Goal: Task Accomplishment & Management: Complete application form

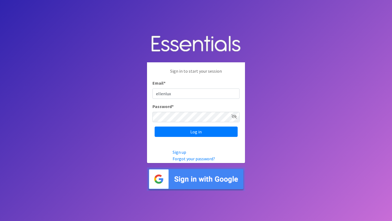
type input "[EMAIL_ADDRESS][DOMAIN_NAME]"
click at [233, 116] on icon at bounding box center [233, 116] width 5 height 4
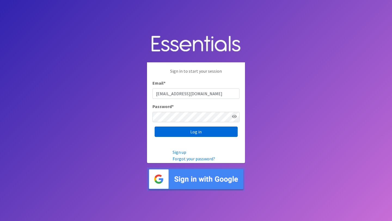
click at [198, 131] on input "Log in" at bounding box center [196, 132] width 83 height 10
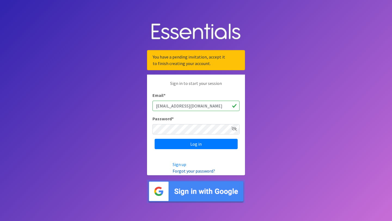
click at [195, 171] on link "Forgot your password?" at bounding box center [194, 170] width 42 height 5
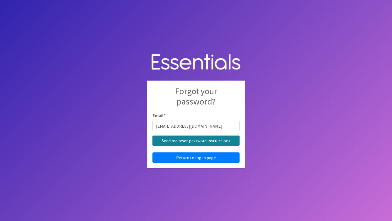
type input "[EMAIL_ADDRESS][DOMAIN_NAME]"
click at [197, 141] on input "Send me reset password instructions" at bounding box center [195, 141] width 87 height 10
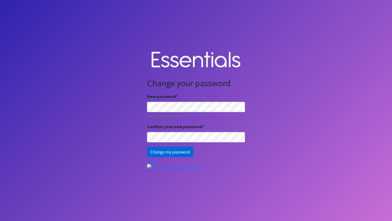
click at [166, 152] on input "Change my password" at bounding box center [170, 152] width 46 height 10
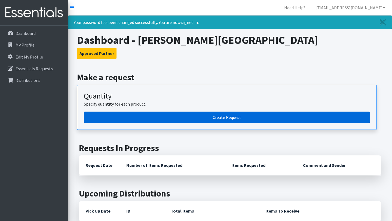
click at [240, 115] on link "Create Request" at bounding box center [227, 117] width 286 height 11
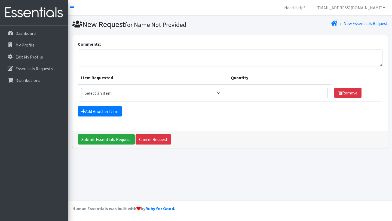
click at [224, 93] on select "Select an item Box - 2T-3T Pull-ups [200 Pull-ups/8 Packs] Box - 3T-4T Pull-ups…" at bounding box center [152, 93] width 143 height 10
select select "14389"
type input "1"
click at [317, 92] on input "1" at bounding box center [279, 93] width 97 height 10
click at [106, 111] on link "Add Another Item" at bounding box center [100, 111] width 44 height 10
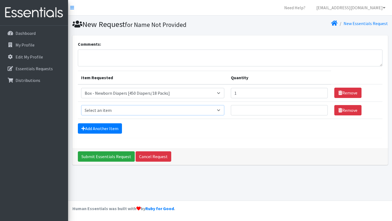
click at [224, 110] on select "Select an item Box - 2T-3T Pull-ups [200 Pull-ups/8 Packs] Box - 3T-4T Pull-ups…" at bounding box center [152, 110] width 143 height 10
select select "14393"
click at [317, 109] on input "1" at bounding box center [279, 110] width 97 height 10
click at [317, 109] on input "2" at bounding box center [279, 110] width 97 height 10
click at [317, 109] on input "3" at bounding box center [279, 110] width 97 height 10
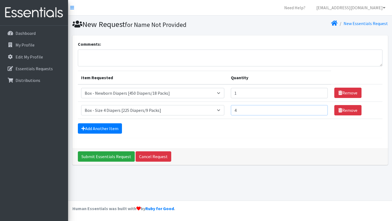
click at [317, 109] on input "4" at bounding box center [279, 110] width 97 height 10
type input "5"
click at [317, 109] on input "5" at bounding box center [279, 110] width 97 height 10
click at [110, 129] on link "Add Another Item" at bounding box center [100, 128] width 44 height 10
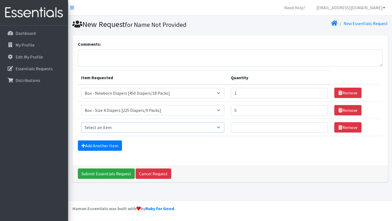
click at [224, 128] on select "Select an item Box - 2T-3T Pull-ups [200 Pull-ups/8 Packs] Box - 3T-4T Pull-ups…" at bounding box center [152, 127] width 143 height 10
select select "14394"
click at [318, 125] on input "1" at bounding box center [279, 127] width 97 height 10
click at [318, 126] on input "2" at bounding box center [279, 127] width 97 height 10
click at [318, 126] on input "3" at bounding box center [279, 127] width 97 height 10
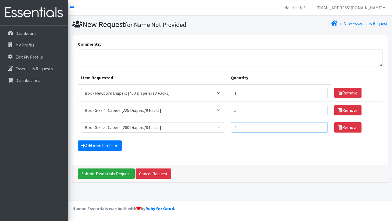
click at [318, 126] on input "4" at bounding box center [279, 127] width 97 height 10
click at [318, 126] on input "5" at bounding box center [279, 127] width 97 height 10
click at [318, 126] on input "6" at bounding box center [279, 127] width 97 height 10
type input "7"
click at [318, 126] on input "7" at bounding box center [279, 127] width 97 height 10
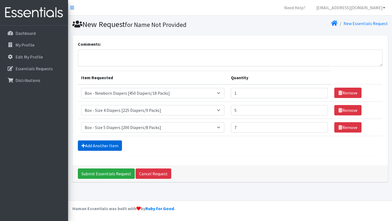
click at [112, 145] on link "Add Another Item" at bounding box center [100, 145] width 44 height 10
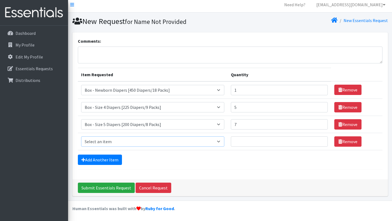
click at [224, 141] on select "Select an item Box - 2T-3T Pull-ups [200 Pull-ups/8 Packs] Box - 3T-4T Pull-ups…" at bounding box center [152, 141] width 143 height 10
select select "14395"
click at [318, 140] on input "1" at bounding box center [279, 141] width 97 height 10
click at [318, 140] on input "2" at bounding box center [279, 141] width 97 height 10
click at [318, 140] on input "3" at bounding box center [279, 141] width 97 height 10
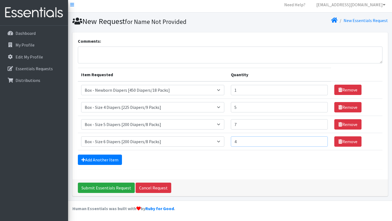
click at [318, 140] on input "4" at bounding box center [279, 141] width 97 height 10
click at [318, 140] on input "5" at bounding box center [279, 141] width 97 height 10
type input "6"
click at [318, 140] on input "6" at bounding box center [279, 141] width 97 height 10
click at [107, 159] on link "Add Another Item" at bounding box center [100, 160] width 44 height 10
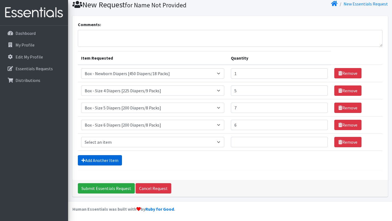
scroll to position [20, 0]
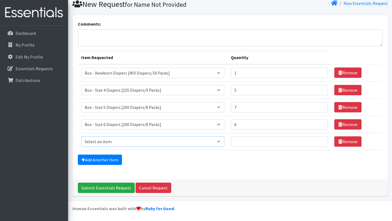
click at [224, 141] on select "Select an item Box - 2T-3T Pull-ups [200 Pull-ups/8 Packs] Box - 3T-4T Pull-ups…" at bounding box center [152, 141] width 143 height 10
select select "14396"
click at [318, 141] on input "1" at bounding box center [279, 141] width 97 height 10
click at [318, 141] on input "2" at bounding box center [279, 141] width 97 height 10
click at [318, 141] on input "3" at bounding box center [279, 141] width 97 height 10
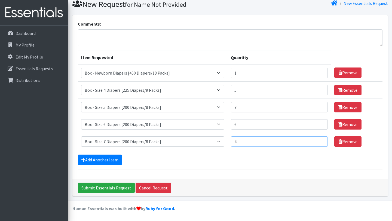
click at [318, 141] on input "4" at bounding box center [279, 141] width 97 height 10
click at [318, 141] on input "5" at bounding box center [279, 141] width 97 height 10
click at [318, 141] on input "6" at bounding box center [279, 141] width 97 height 10
click at [318, 141] on input "7" at bounding box center [279, 141] width 97 height 10
click at [318, 141] on input "8" at bounding box center [279, 141] width 97 height 10
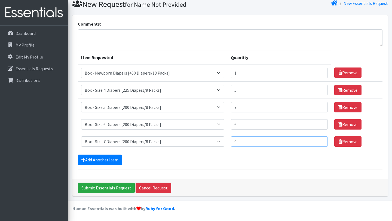
click at [318, 141] on input "9" at bounding box center [279, 141] width 97 height 10
click at [318, 141] on input "10" at bounding box center [279, 141] width 97 height 10
click at [318, 141] on input "11" at bounding box center [279, 141] width 97 height 10
click at [318, 141] on input "12" at bounding box center [279, 141] width 97 height 10
click at [318, 141] on input "13" at bounding box center [279, 141] width 97 height 10
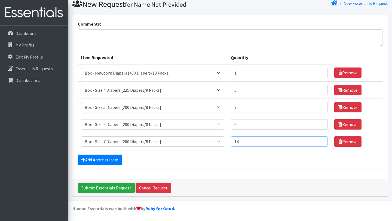
click at [318, 141] on input "14" at bounding box center [279, 141] width 97 height 10
type input "15"
click at [318, 141] on input "15" at bounding box center [279, 141] width 97 height 10
type input "7"
click at [318, 123] on input "7" at bounding box center [279, 124] width 97 height 10
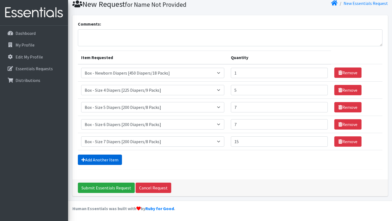
click at [110, 159] on link "Add Another Item" at bounding box center [100, 160] width 44 height 10
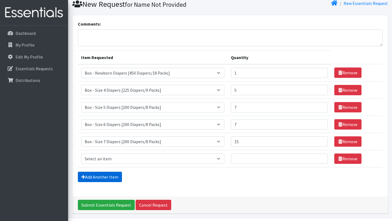
scroll to position [37, 0]
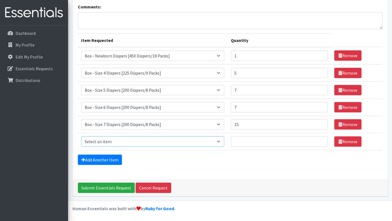
click at [224, 142] on select "Select an item Box - 2T-3T Pull-ups [200 Pull-ups/8 Packs] Box - 3T-4T Pull-ups…" at bounding box center [152, 141] width 143 height 10
select select "14397"
type input "1"
click at [317, 140] on input "1" at bounding box center [279, 141] width 97 height 10
click at [111, 158] on link "Add Another Item" at bounding box center [100, 160] width 44 height 10
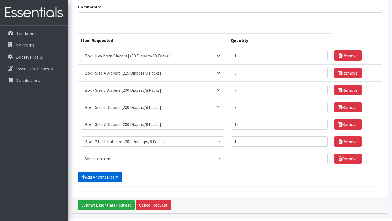
scroll to position [54, 0]
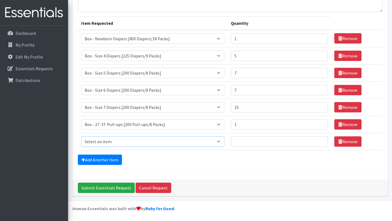
click at [224, 140] on select "Select an item Box - 2T-3T Pull-ups [200 Pull-ups/8 Packs] Box - 3T-4T Pull-ups…" at bounding box center [152, 141] width 143 height 10
select select "14399"
click at [318, 123] on input "2" at bounding box center [279, 124] width 97 height 10
click at [318, 123] on input "3" at bounding box center [279, 124] width 97 height 10
type input "4"
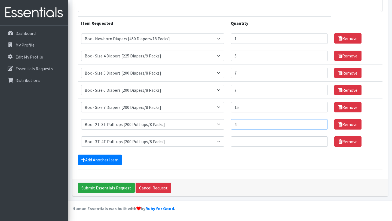
click at [318, 123] on input "4" at bounding box center [279, 124] width 97 height 10
click at [108, 158] on link "Add Another Item" at bounding box center [100, 160] width 44 height 10
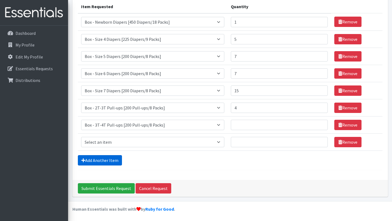
scroll to position [72, 0]
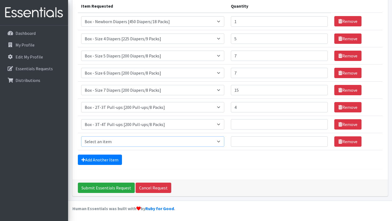
click at [224, 140] on select "Select an item Box - 2T-3T Pull-ups [200 Pull-ups/8 Packs] Box - 3T-4T Pull-ups…" at bounding box center [152, 141] width 143 height 10
select select "14400"
click at [318, 141] on input "1" at bounding box center [279, 141] width 97 height 10
click at [318, 141] on input "2" at bounding box center [279, 141] width 97 height 10
click at [318, 141] on input "3" at bounding box center [279, 141] width 97 height 10
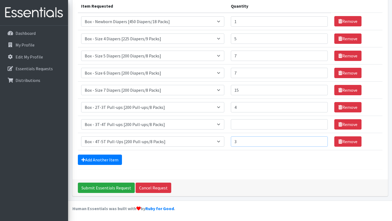
type input "4"
click at [318, 141] on input "4" at bounding box center [279, 141] width 97 height 10
click at [112, 160] on link "Add Another Item" at bounding box center [100, 160] width 44 height 10
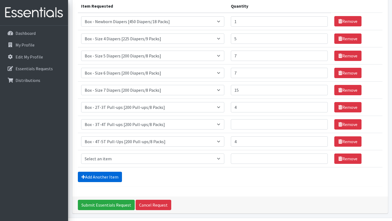
scroll to position [89, 0]
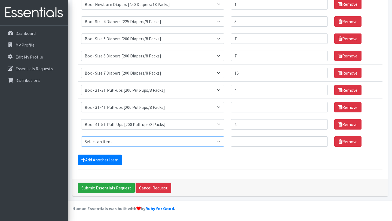
click at [224, 141] on select "Select an item Box - 2T-3T Pull-ups [200 Pull-ups/8 Packs] Box - 3T-4T Pull-ups…" at bounding box center [152, 141] width 143 height 10
select select "14401"
click at [224, 141] on select "Select an item Box - 2T-3T Pull-ups [200 Pull-ups/8 Packs] Box - 3T-4T Pull-ups…" at bounding box center [152, 141] width 143 height 10
click at [319, 140] on input "1" at bounding box center [279, 141] width 97 height 10
click at [319, 140] on input "2" at bounding box center [279, 141] width 97 height 10
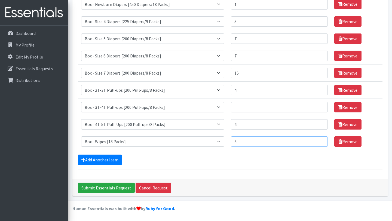
click at [319, 140] on input "3" at bounding box center [279, 141] width 97 height 10
click at [319, 140] on input "4" at bounding box center [279, 141] width 97 height 10
click at [319, 140] on input "5" at bounding box center [279, 141] width 97 height 10
click at [319, 140] on input "6" at bounding box center [279, 141] width 97 height 10
click at [319, 140] on input "7" at bounding box center [279, 141] width 97 height 10
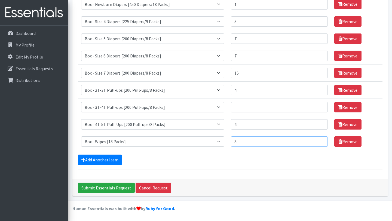
click at [319, 140] on input "8" at bounding box center [279, 141] width 97 height 10
click at [319, 140] on input "9" at bounding box center [279, 141] width 97 height 10
type input "10"
click at [319, 140] on input "10" at bounding box center [279, 141] width 97 height 10
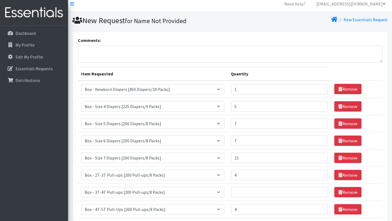
scroll to position [0, 0]
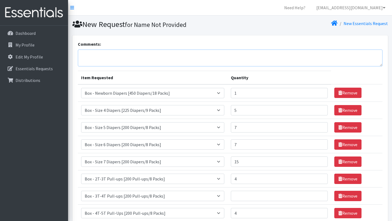
click at [97, 56] on textarea "Comments:" at bounding box center [230, 58] width 304 height 17
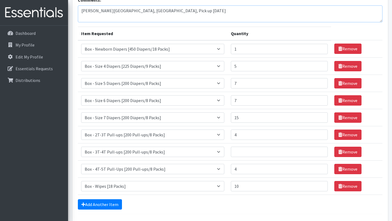
scroll to position [89, 0]
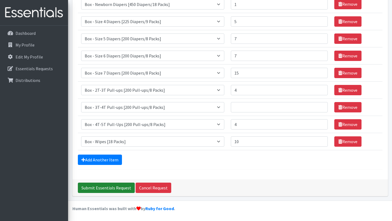
type textarea "[PERSON_NAME][GEOGRAPHIC_DATA], [GEOGRAPHIC_DATA], Pick up [DATE]"
click at [109, 187] on input "Submit Essentials Request" at bounding box center [106, 188] width 57 height 10
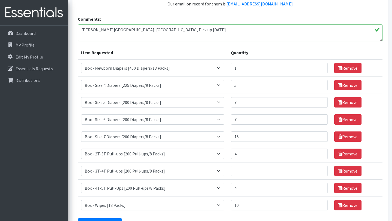
scroll to position [129, 0]
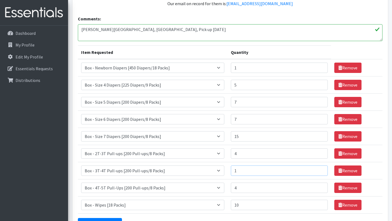
click at [318, 170] on input "1" at bounding box center [279, 170] width 97 height 10
click at [318, 170] on input "2" at bounding box center [279, 170] width 97 height 10
click at [318, 170] on input "3" at bounding box center [279, 170] width 97 height 10
type input "4"
click at [318, 170] on input "4" at bounding box center [279, 170] width 97 height 10
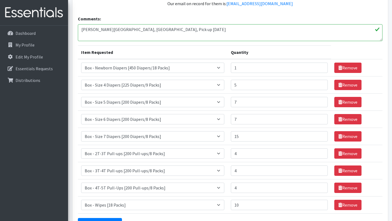
click at [292, 218] on div "Add Another Item" at bounding box center [230, 223] width 304 height 10
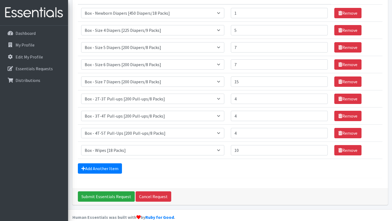
scroll to position [192, 0]
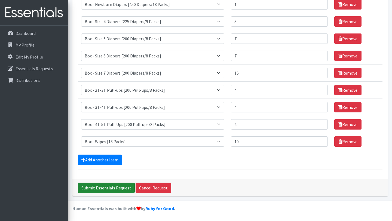
click at [113, 186] on input "Submit Essentials Request" at bounding box center [106, 188] width 57 height 10
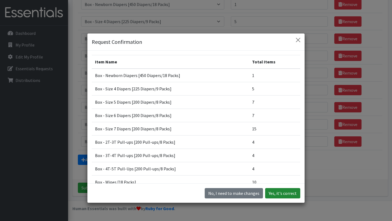
click at [287, 193] on button "Yes, it's correct" at bounding box center [282, 193] width 35 height 10
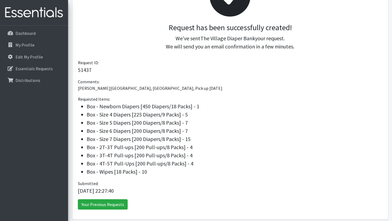
scroll to position [130, 0]
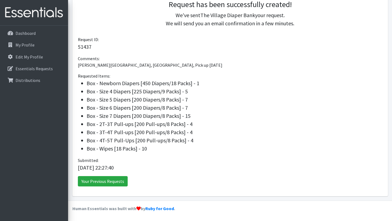
drag, startPoint x: 76, startPoint y: 38, endPoint x: 77, endPoint y: 33, distance: 4.7
click at [77, 34] on div "Request has been successfully created! We've sent The Village Diaper Bank your …" at bounding box center [229, 66] width 315 height 260
drag, startPoint x: 78, startPoint y: 76, endPoint x: 188, endPoint y: 151, distance: 132.9
click at [188, 151] on div "Requested Items: Box - Newborn Diapers [450 Diapers/18 Packs] - 1 Box - Size 4 …" at bounding box center [230, 113] width 304 height 80
copy div "Requested Items: Box - Newborn Diapers [450 Diapers/18 Packs] - 1 Box - Size 4 …"
